Goal: Check status: Check status

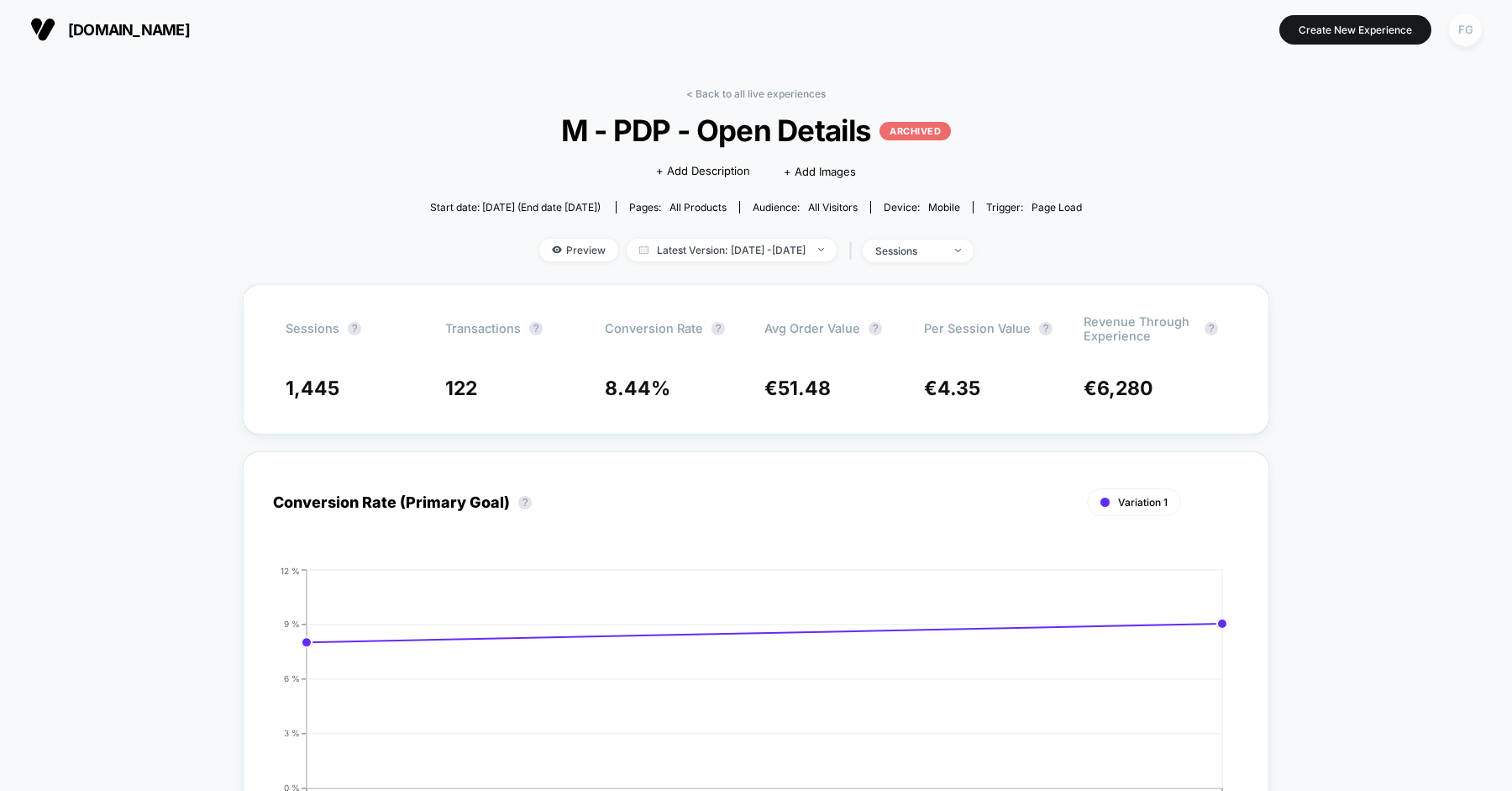
click at [1452, 24] on div "FG" at bounding box center [1465, 29] width 33 height 33
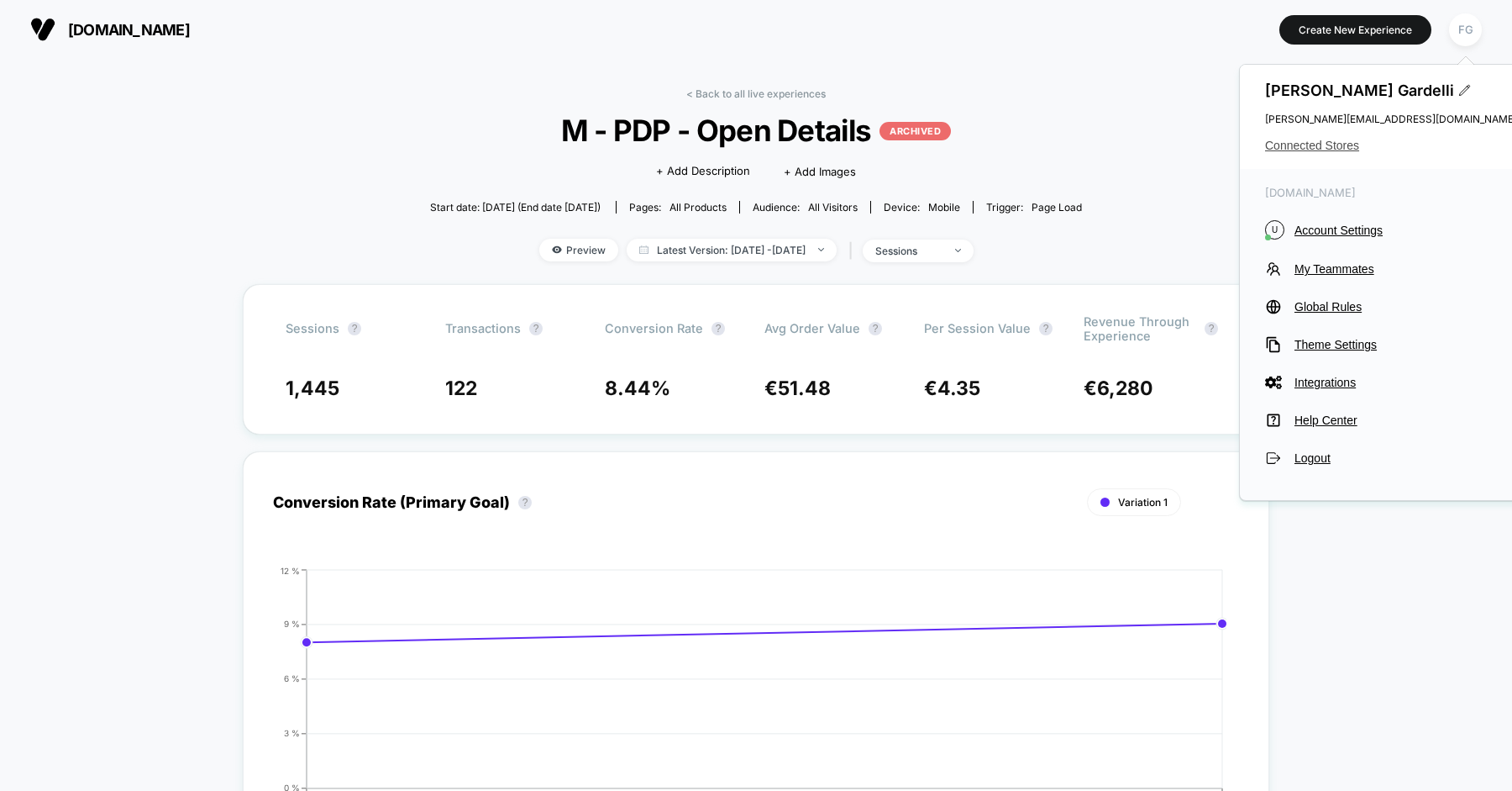
click at [1316, 144] on span "Connected Stores" at bounding box center [1391, 145] width 252 height 13
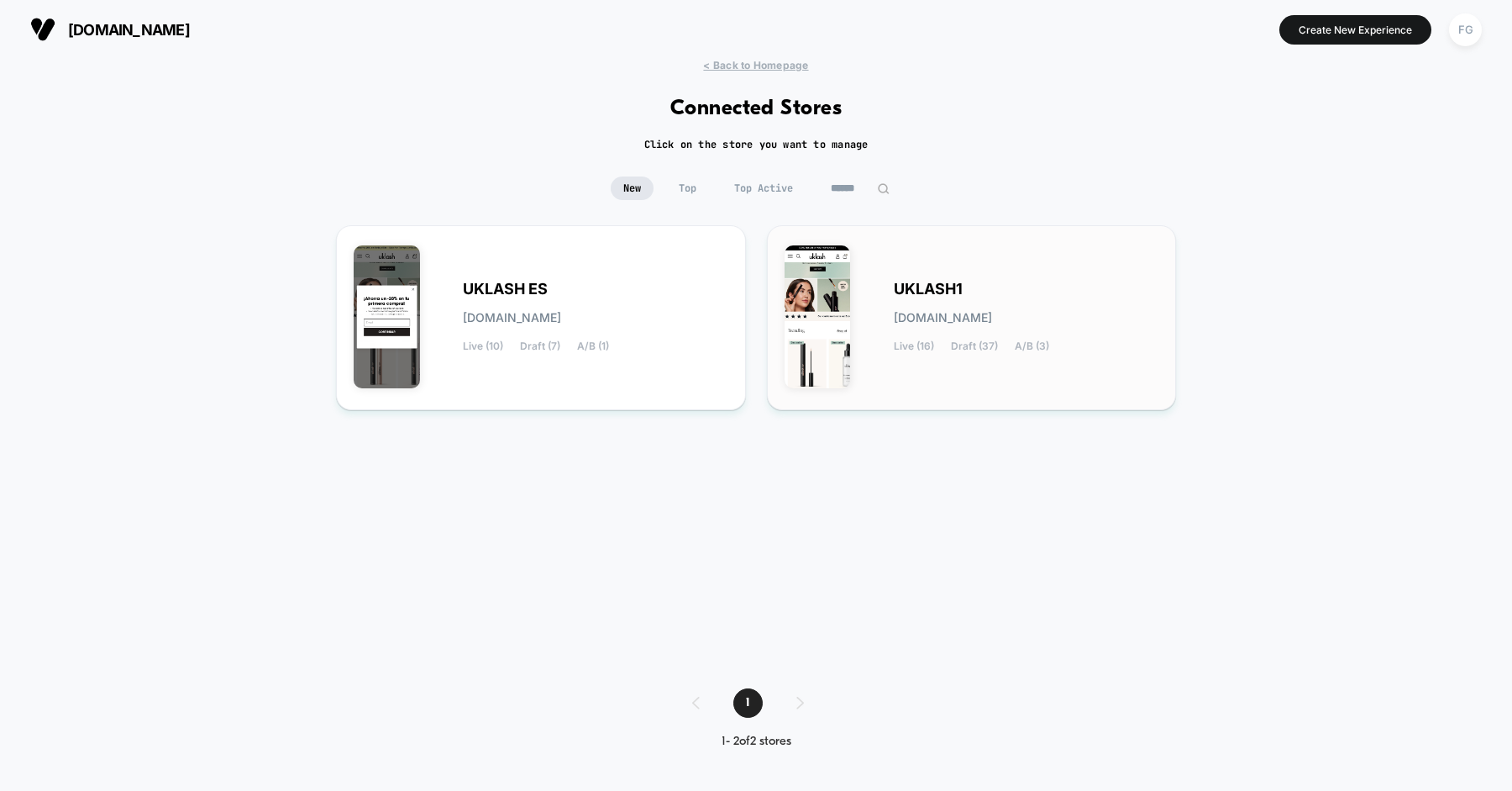
click at [951, 283] on span "UKLASH1" at bounding box center [928, 289] width 69 height 11
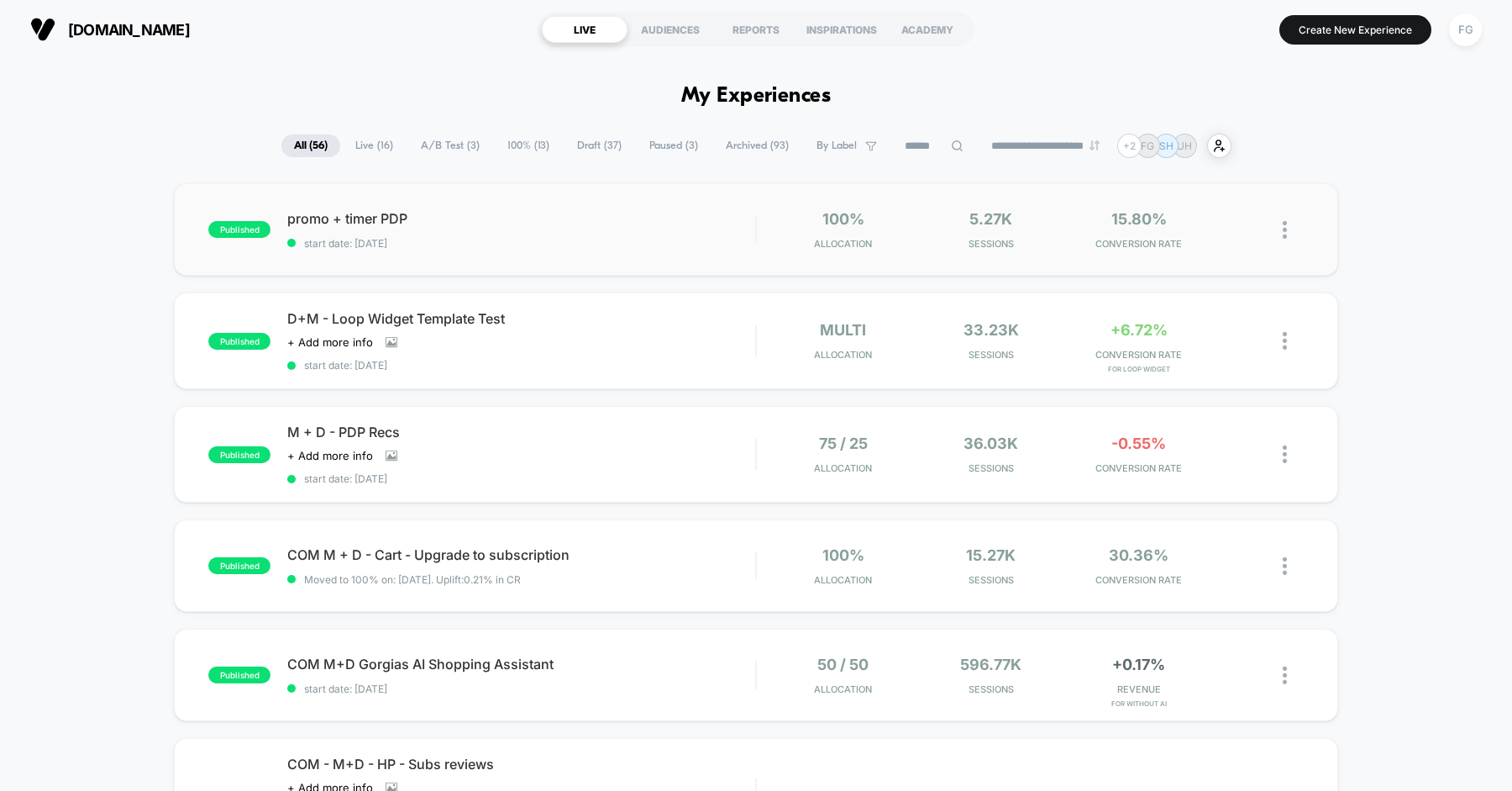
click at [1285, 231] on img at bounding box center [1285, 230] width 4 height 18
click at [1218, 206] on div "Pause" at bounding box center [1198, 211] width 152 height 38
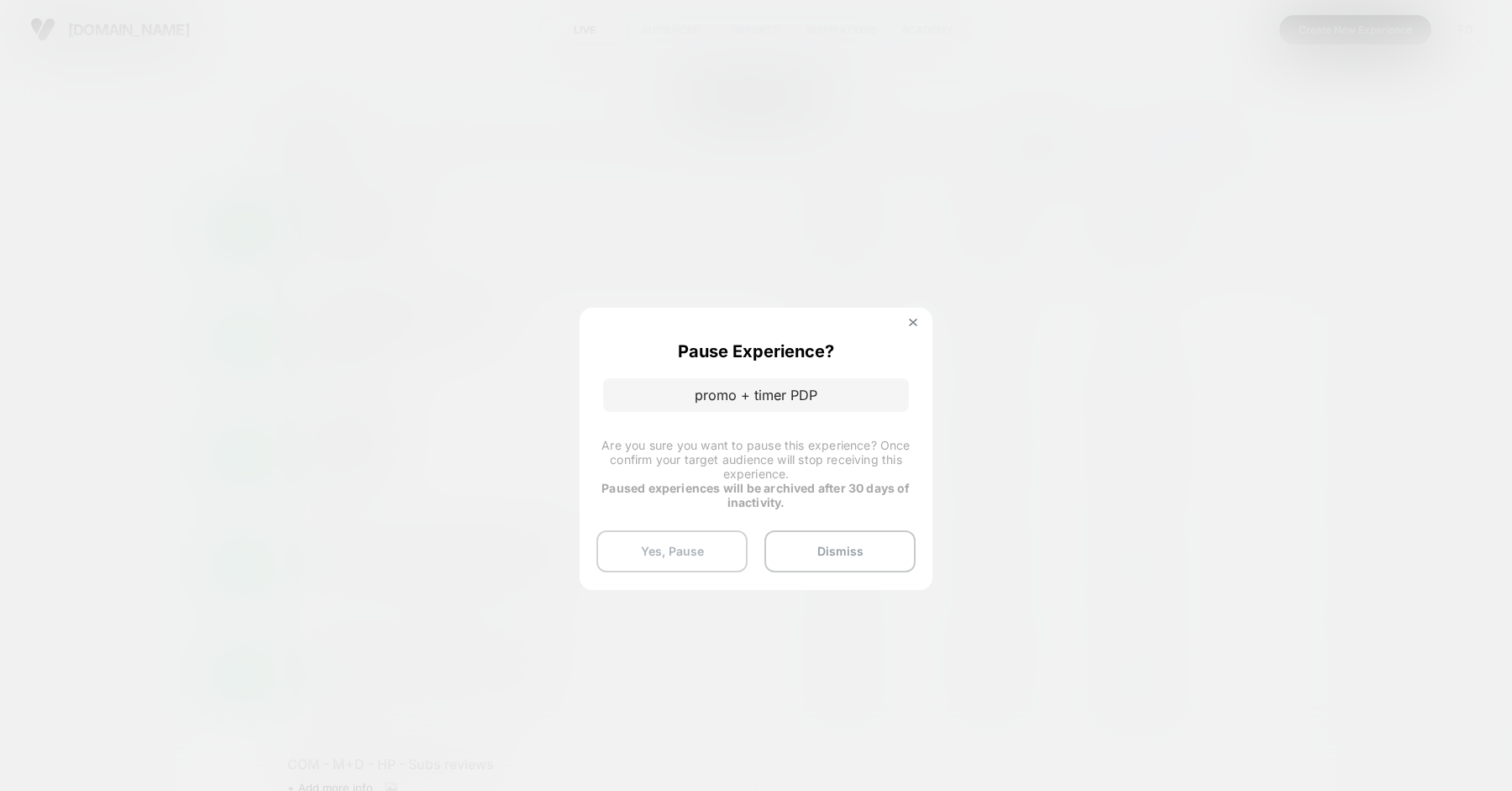
click at [695, 555] on button "Yes, Pause" at bounding box center [672, 551] width 152 height 42
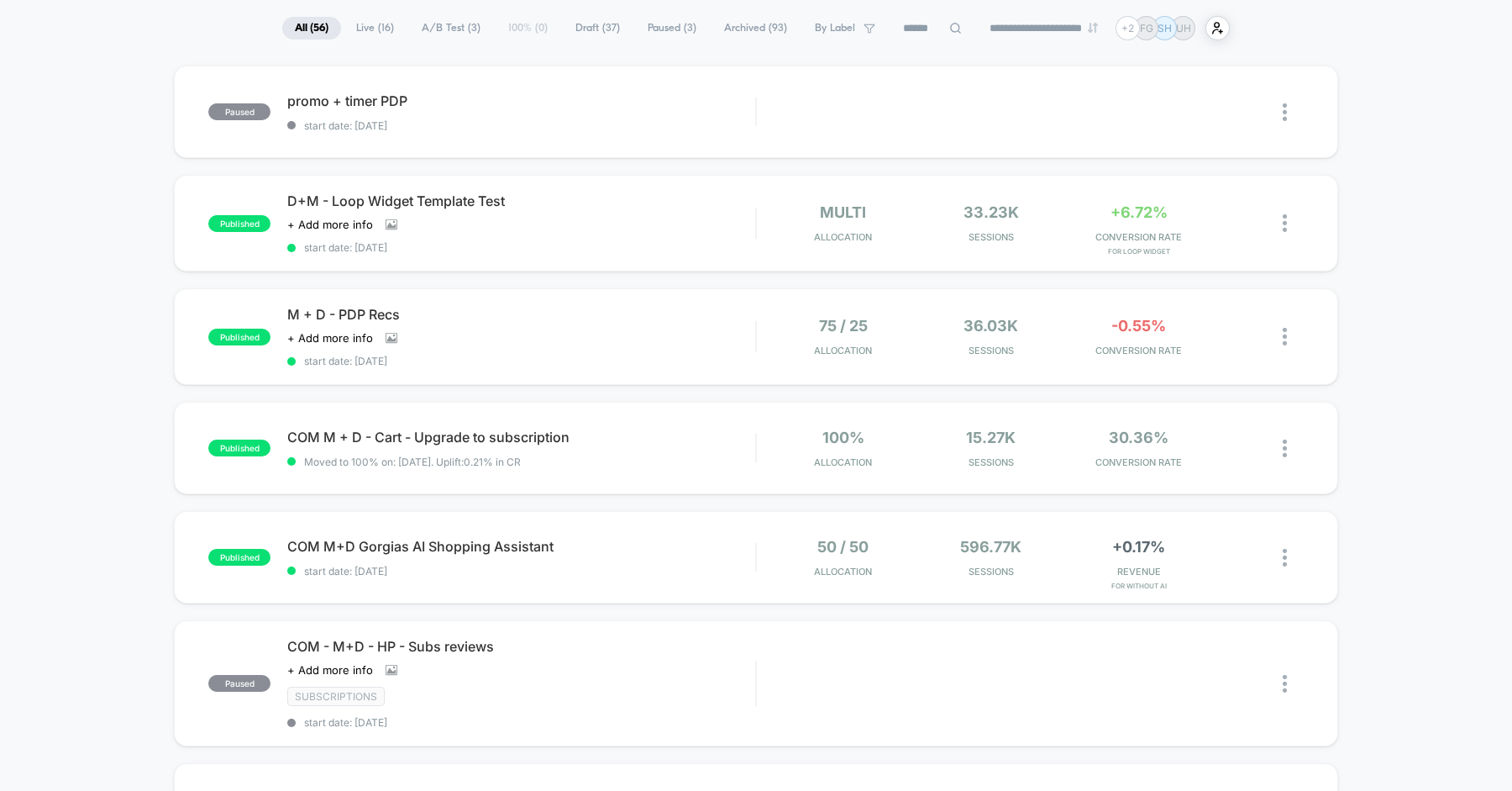
scroll to position [123, 0]
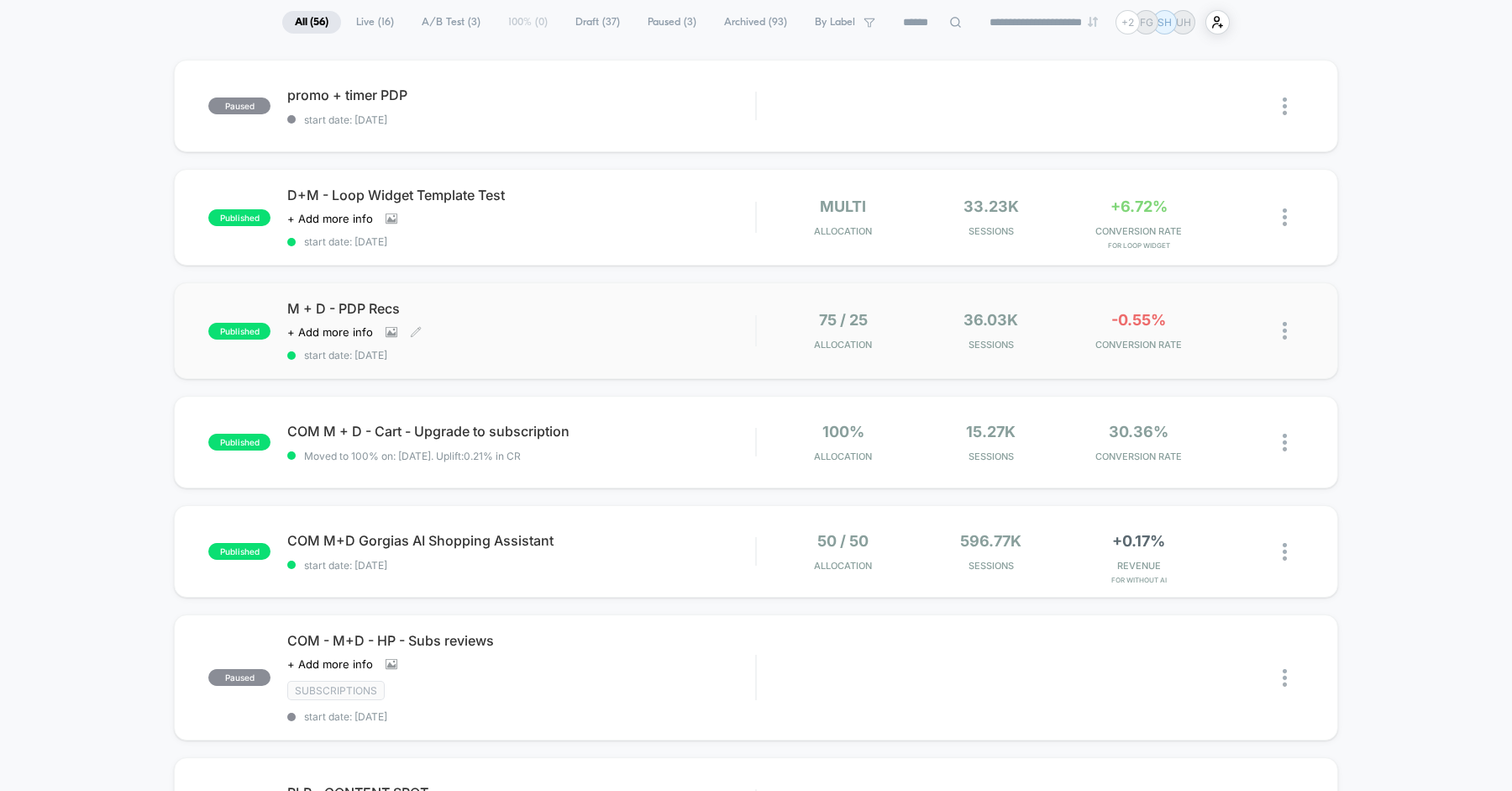
click at [676, 334] on div "M + D - PDP Recs Click to view images Click to edit experience details + Add mo…" at bounding box center [521, 331] width 468 height 61
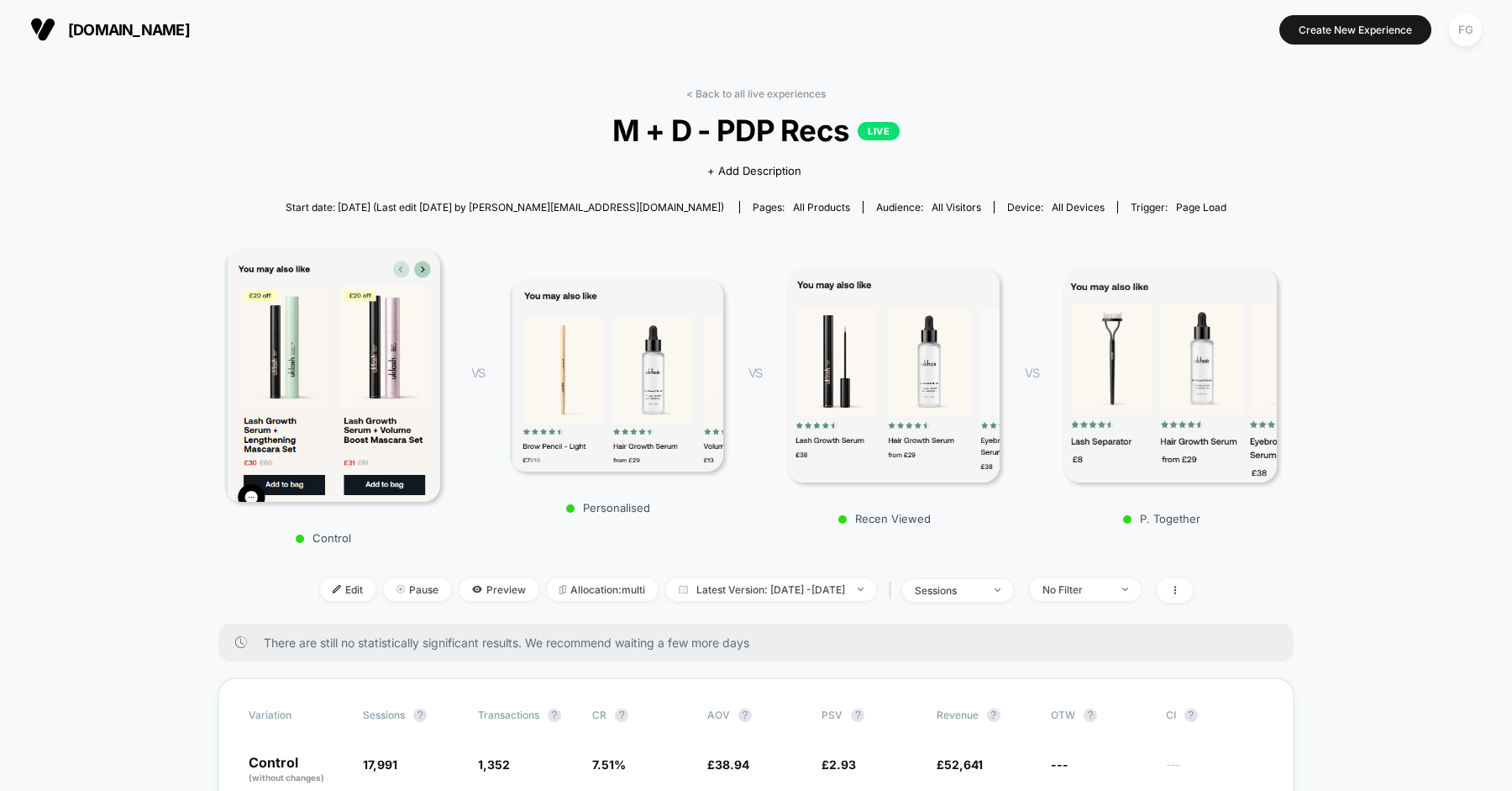
click at [793, 101] on div "< Back to all live experiences M + D - PDP Recs LIVE Click to view images Click…" at bounding box center [756, 355] width 1075 height 536
click at [793, 97] on link "< Back to all live experiences" at bounding box center [756, 93] width 139 height 12
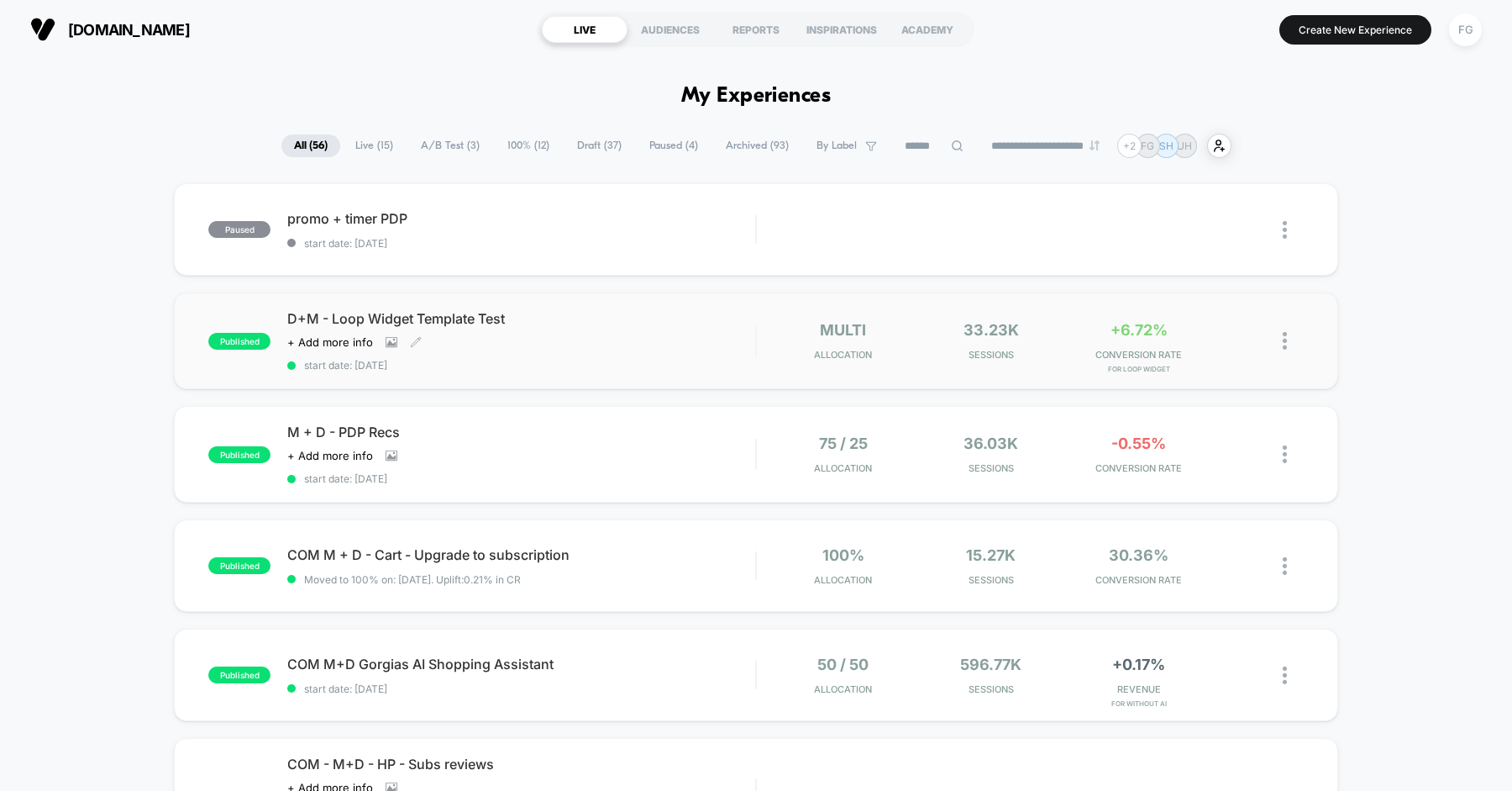
click at [610, 335] on div "Click to view images Click to edit experience details + Add more info" at bounding box center [451, 342] width 328 height 13
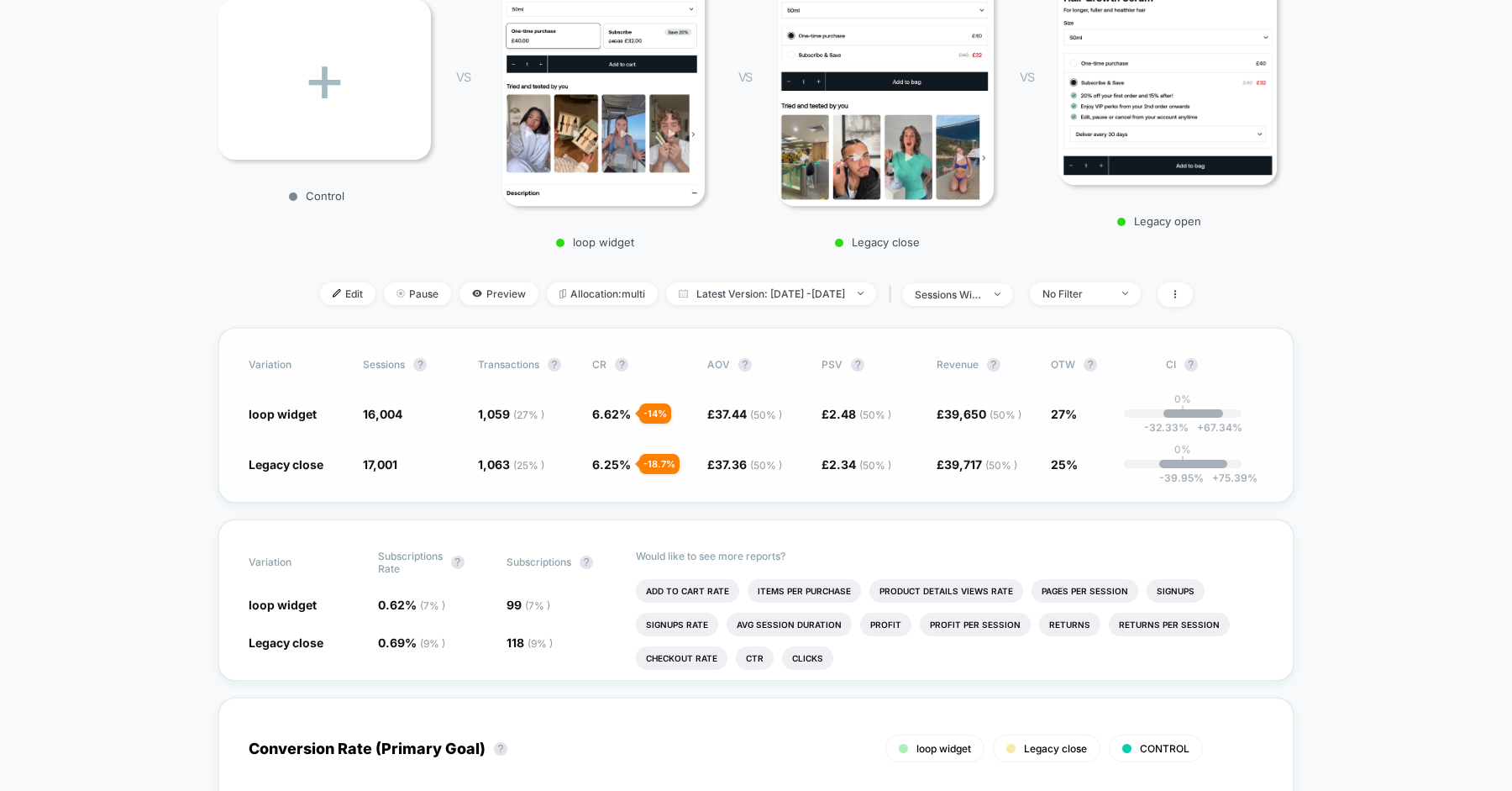
scroll to position [299, 0]
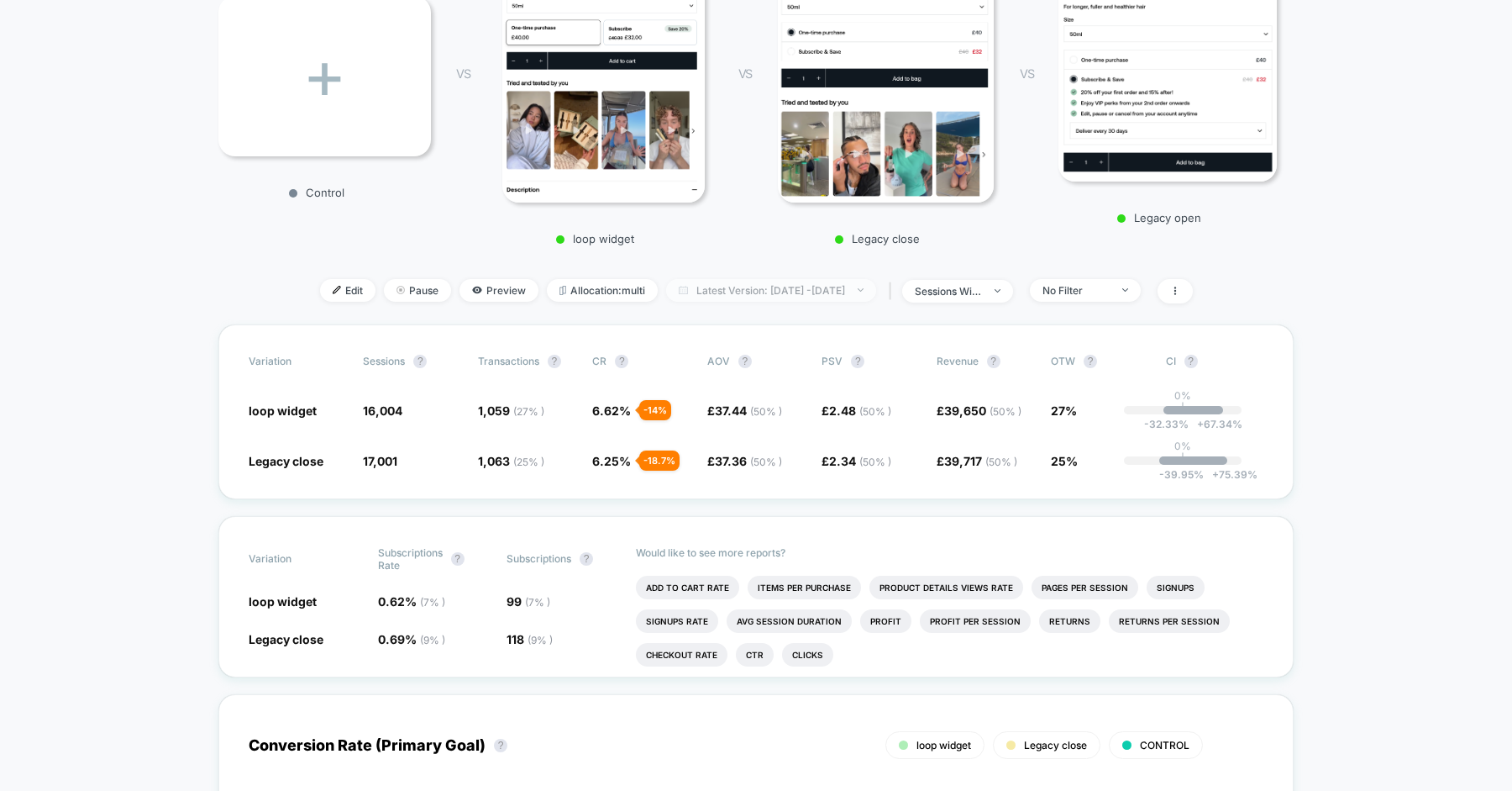
click at [814, 285] on span "Latest Version: [DATE] - [DATE]" at bounding box center [771, 290] width 210 height 23
select select "*"
select select "****"
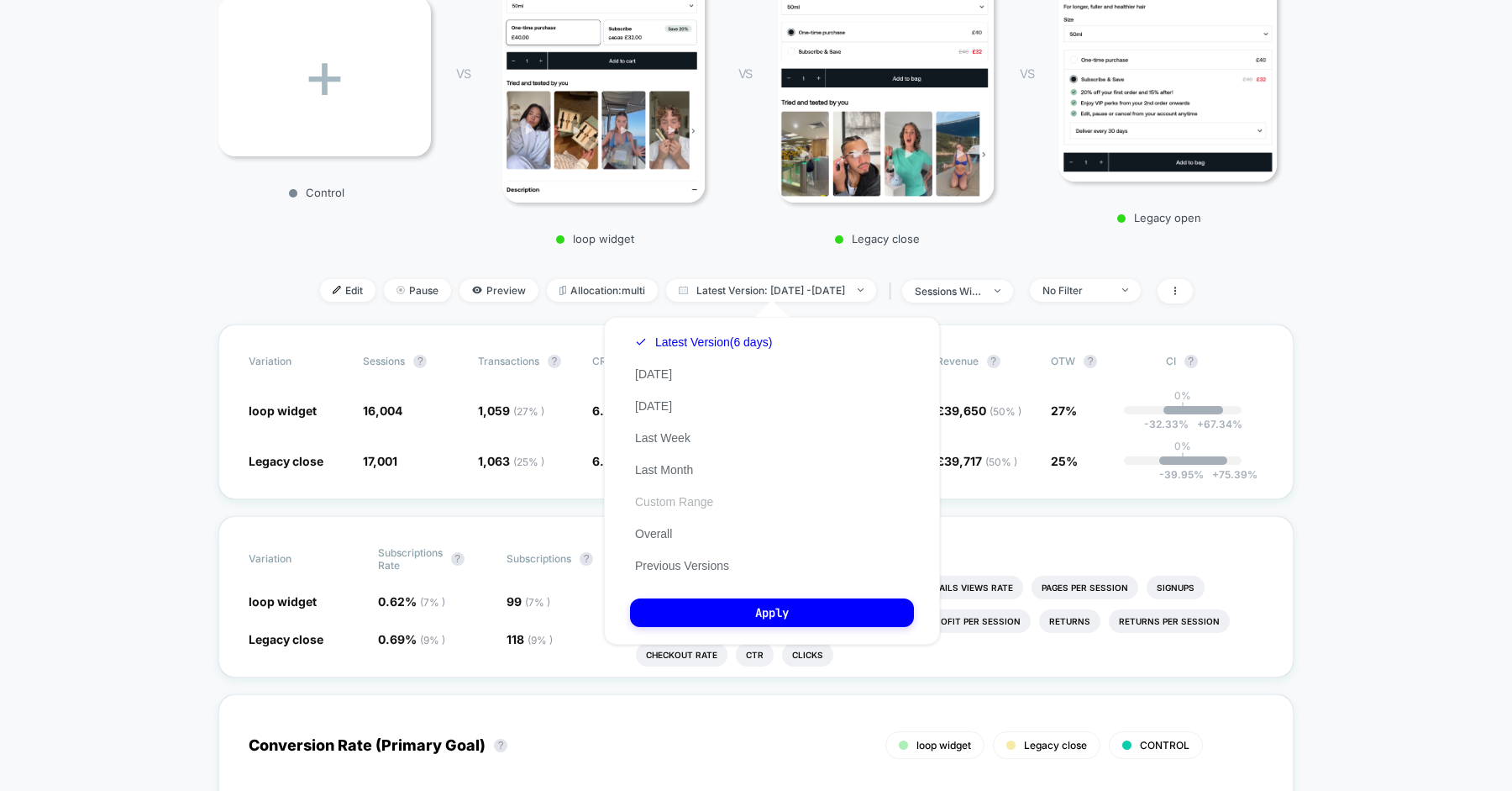
click at [667, 505] on button "Custom Range" at bounding box center [674, 502] width 88 height 15
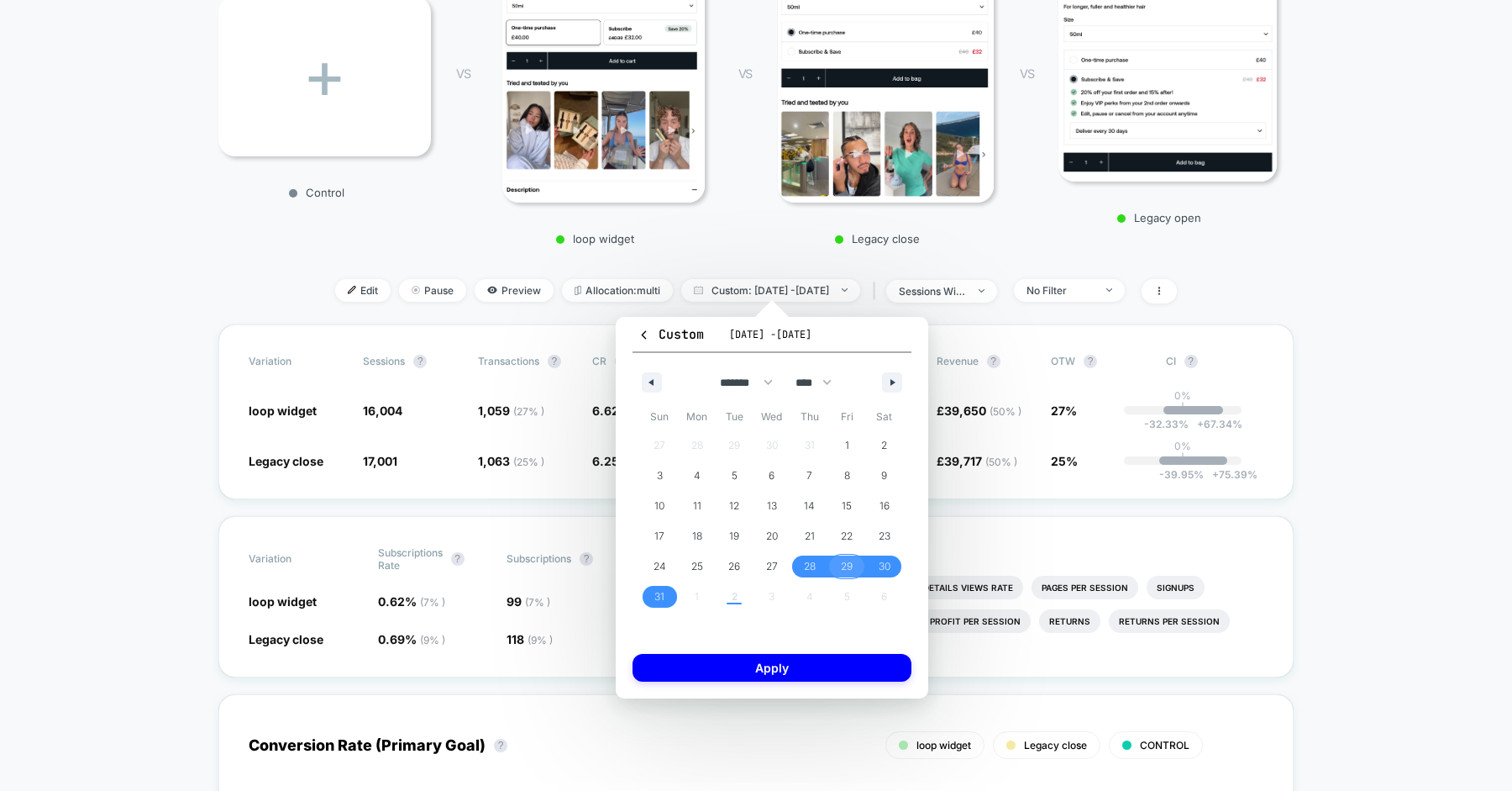
drag, startPoint x: 839, startPoint y: 569, endPoint x: 832, endPoint y: 592, distance: 24.0
click at [839, 569] on span "29" at bounding box center [847, 566] width 38 height 22
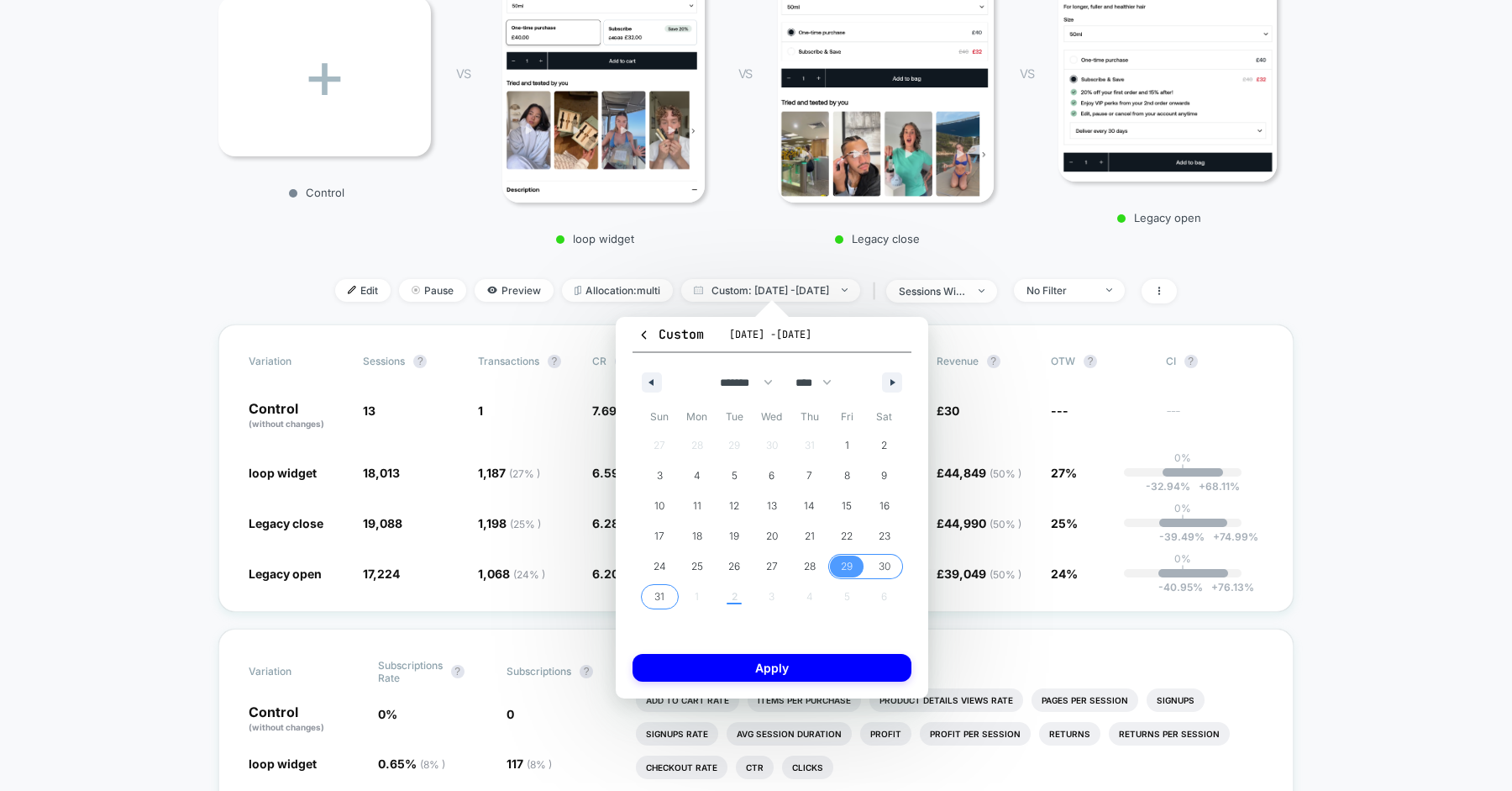
click at [735, 597] on div "27 28 29 30 31 1 2 3 4 5 6 7 8 9 10 11 12 13 14 15 16 17 18 19 20 21 22 23 24 2…" at bounding box center [772, 521] width 262 height 182
drag, startPoint x: 732, startPoint y: 600, endPoint x: 742, endPoint y: 590, distance: 14.1
click at [730, 599] on div "27 28 29 30 31 1 2 3 4 5 6 7 8 9 10 11 12 13 14 15 16 17 18 19 20 21 22 23 24 2…" at bounding box center [772, 521] width 262 height 182
click at [893, 385] on icon "button" at bounding box center [894, 381] width 8 height 7
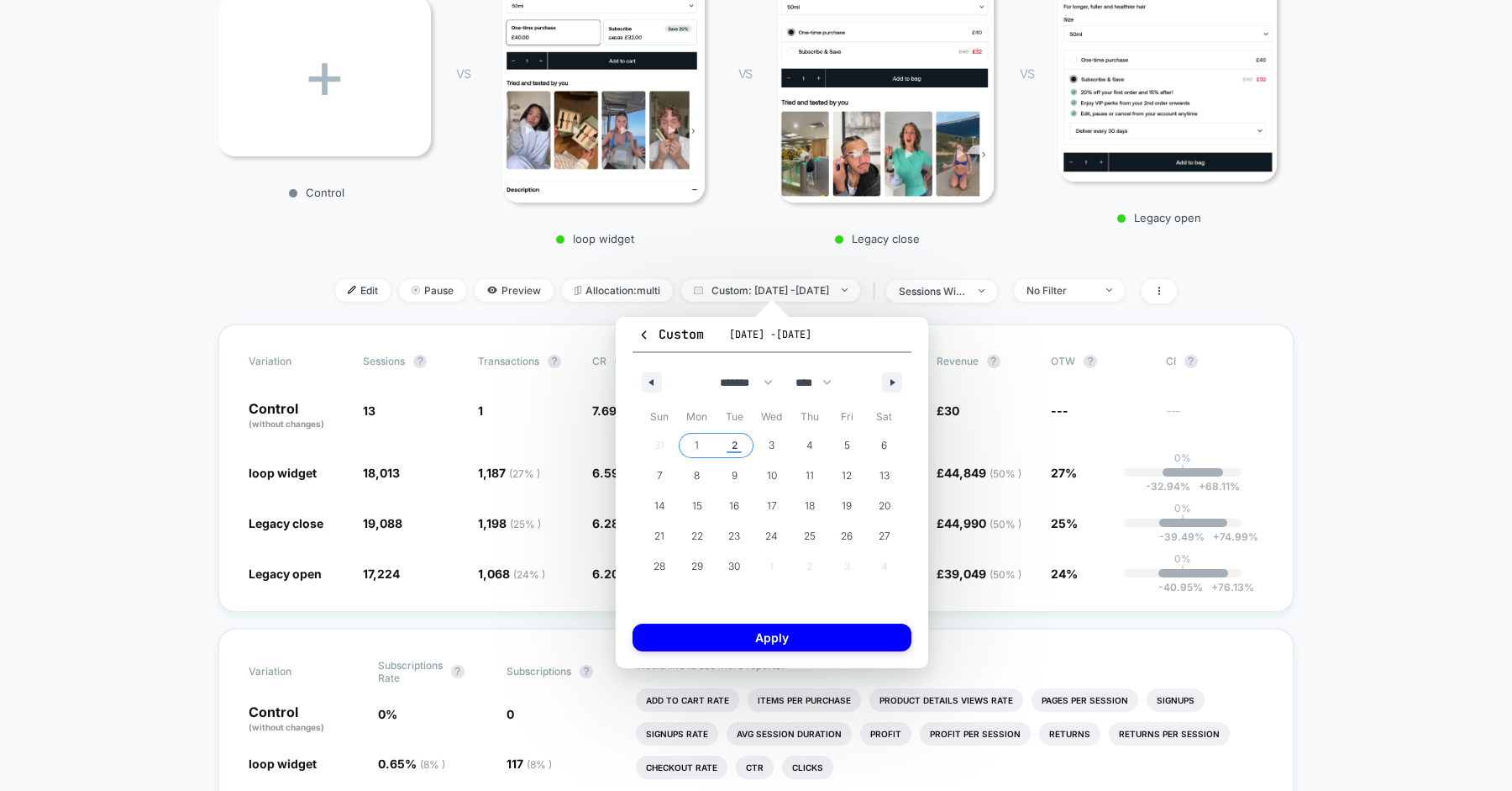
click at [738, 445] on span "2" at bounding box center [734, 444] width 38 height 22
select select "*"
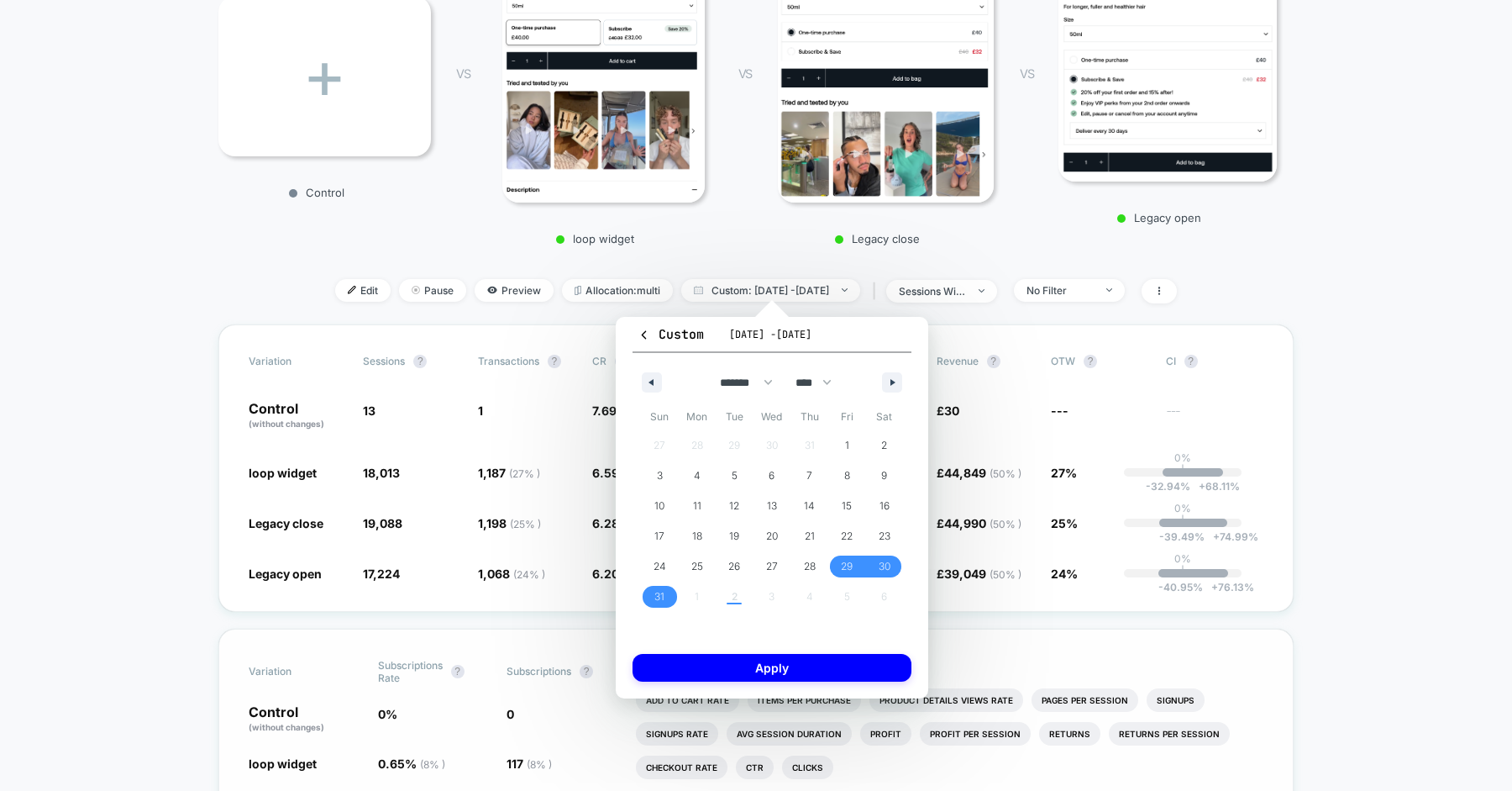
click at [783, 660] on button "Apply" at bounding box center [772, 667] width 279 height 27
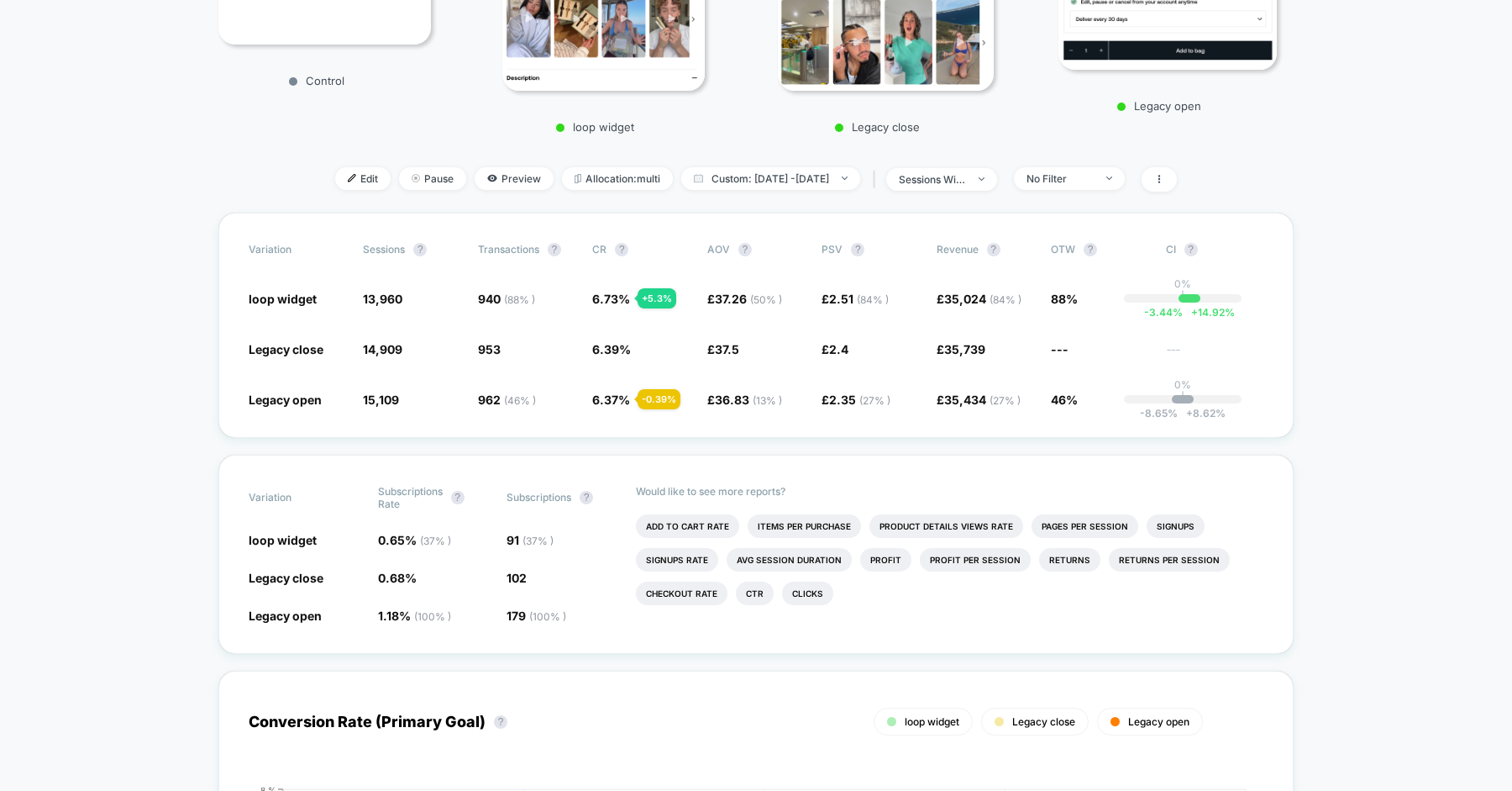
scroll to position [410, 0]
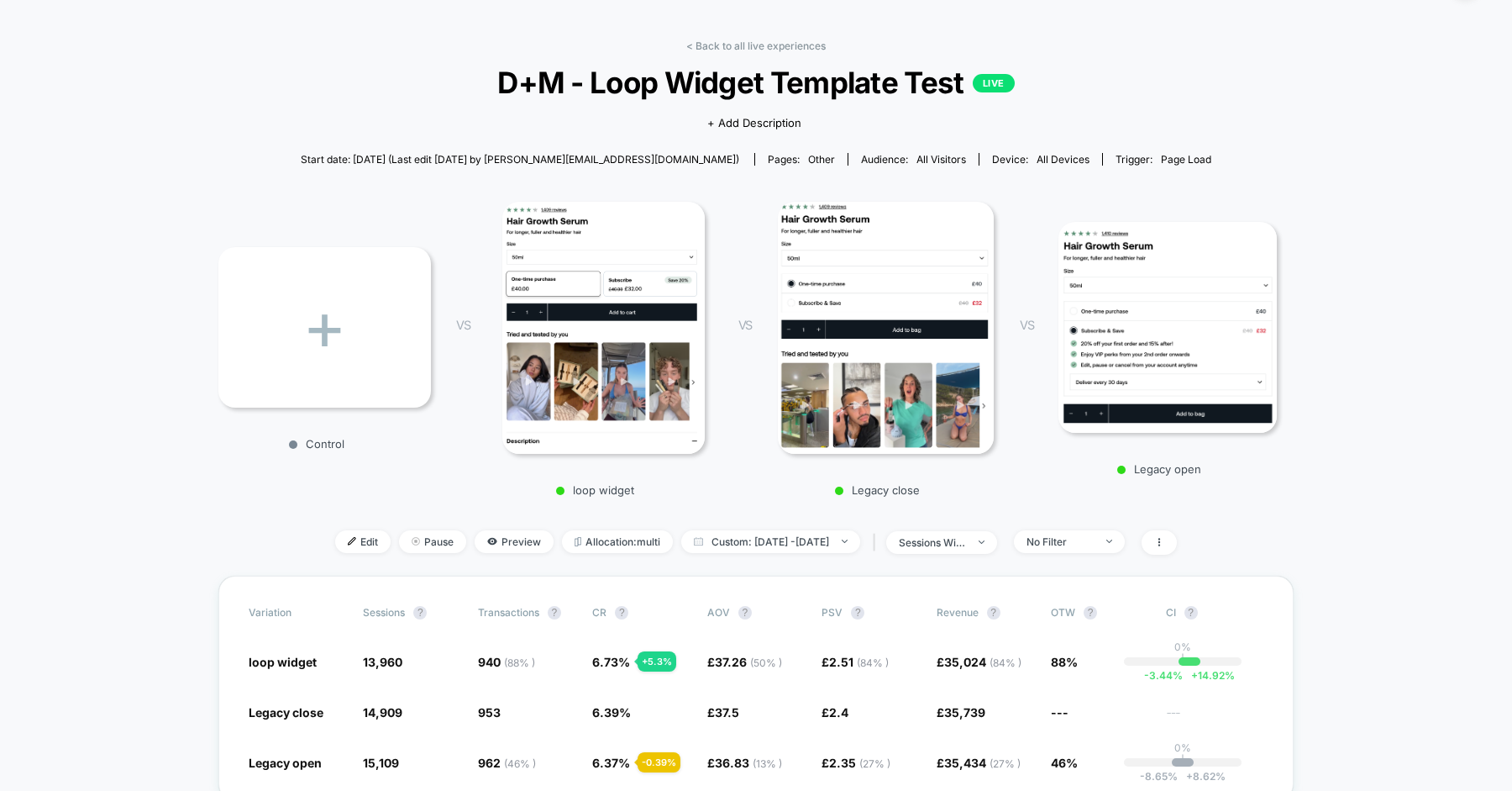
scroll to position [0, 0]
